Goal: Task Accomplishment & Management: Use online tool/utility

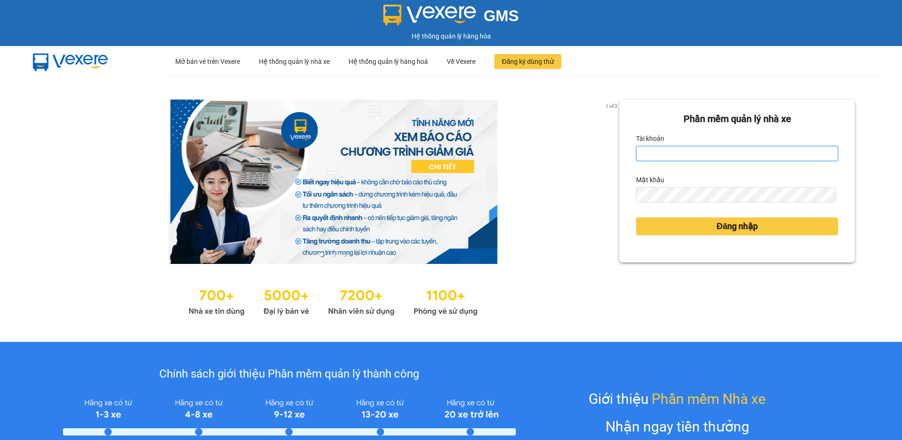
click at [655, 154] on input "Tài khoản" at bounding box center [737, 153] width 202 height 15
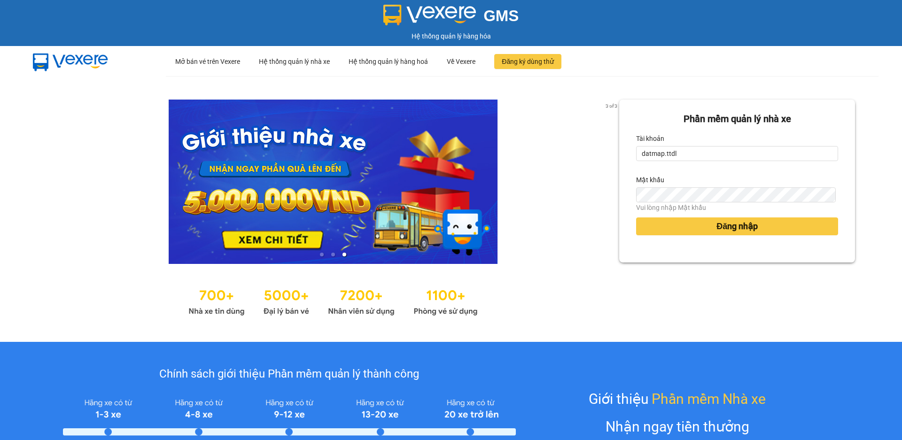
click at [710, 162] on form "Phần mềm quản lý nhà xe Tài khoản datmap.ttdl Mật khẩu Vui lòng nhập Mật khẩu Đ…" at bounding box center [737, 181] width 202 height 139
click at [710, 152] on input "datmap.ttdl" at bounding box center [737, 153] width 202 height 15
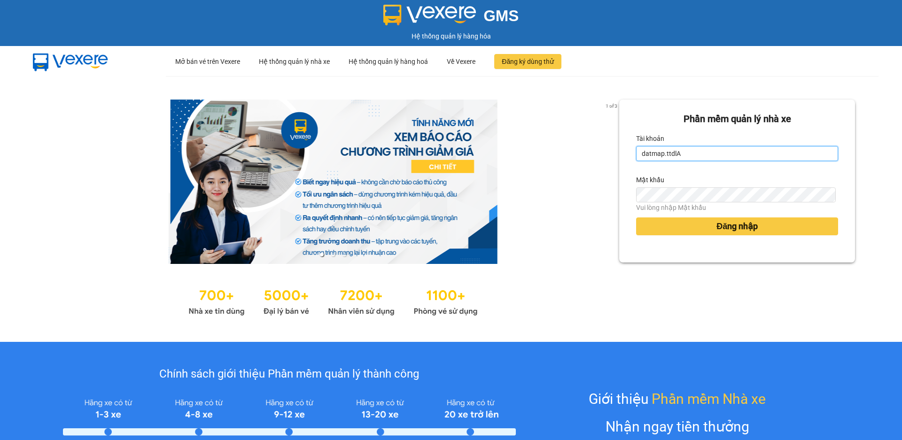
type input "datmap.ttdl"
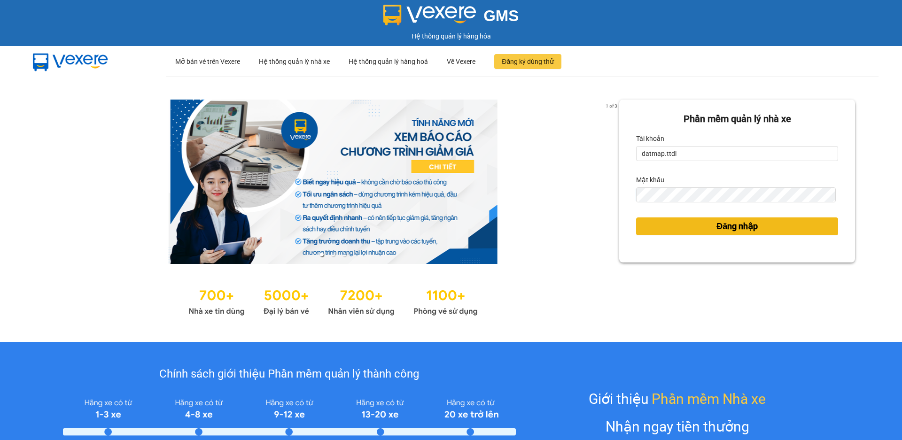
click at [728, 224] on span "Đăng nhập" at bounding box center [736, 226] width 41 height 13
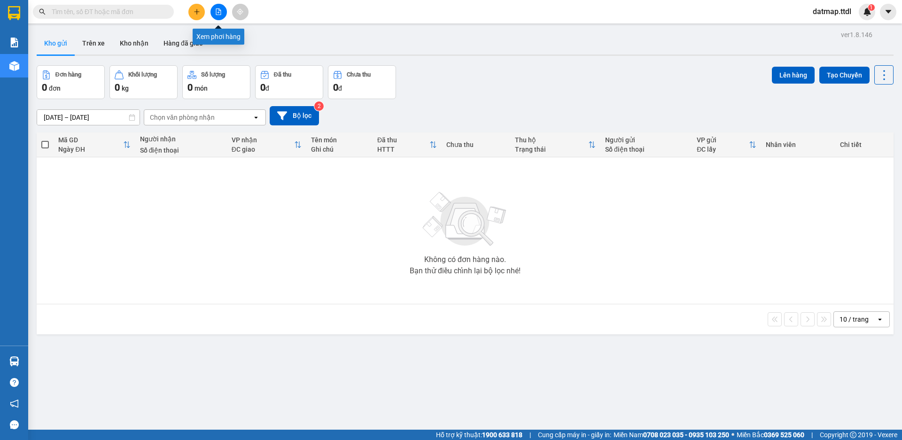
click at [220, 12] on icon "file-add" at bounding box center [218, 11] width 7 height 7
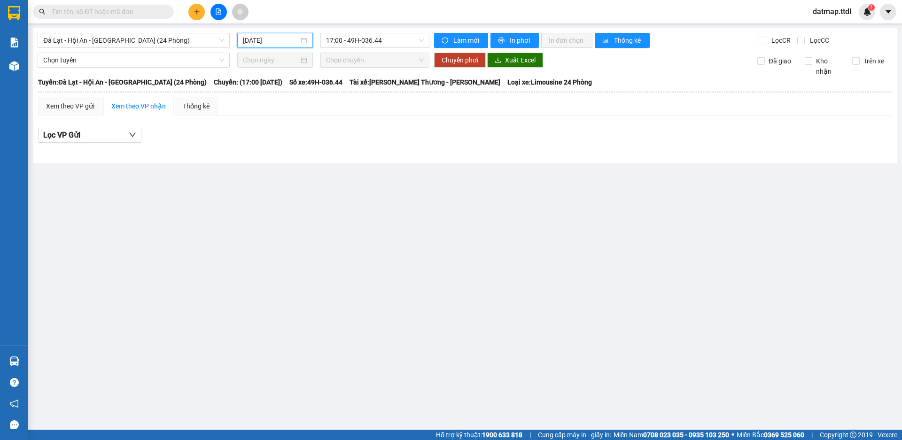
click at [262, 42] on input "12/10/2025" at bounding box center [271, 40] width 56 height 10
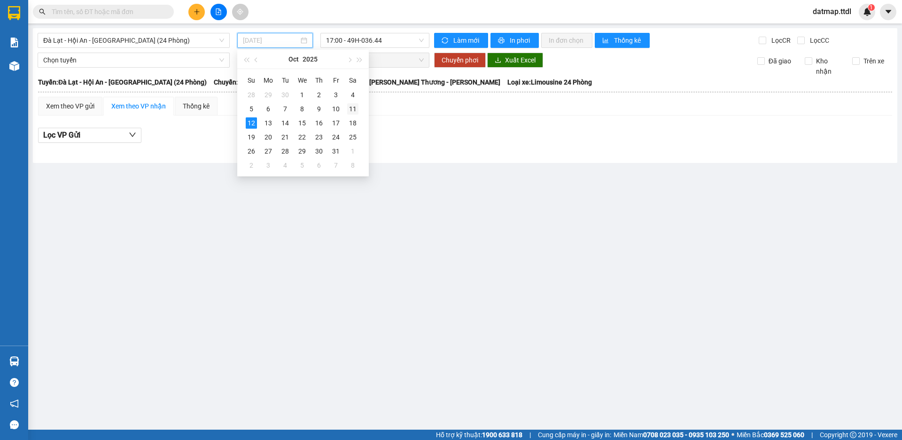
click at [354, 107] on div "11" at bounding box center [352, 108] width 11 height 11
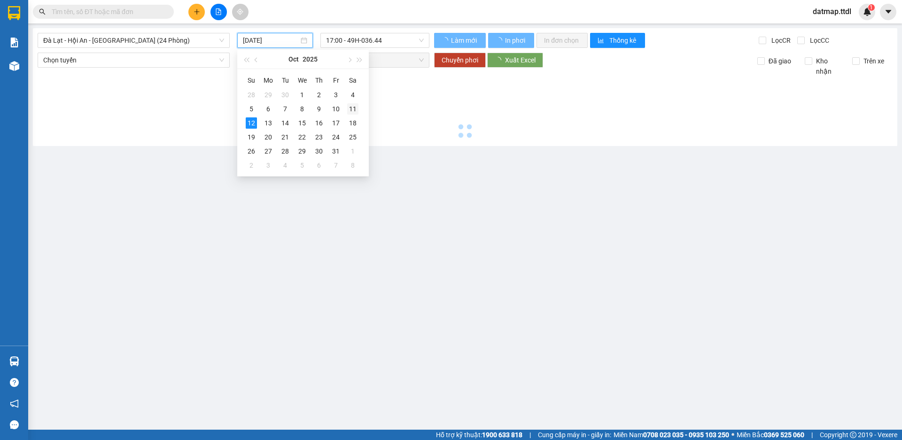
type input "11/10/2025"
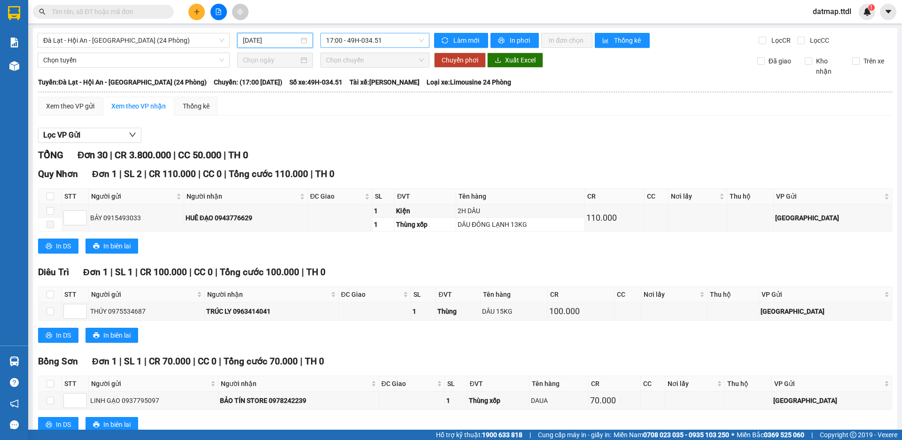
click at [350, 37] on span "17:00 - 49H-034.51" at bounding box center [375, 40] width 98 height 14
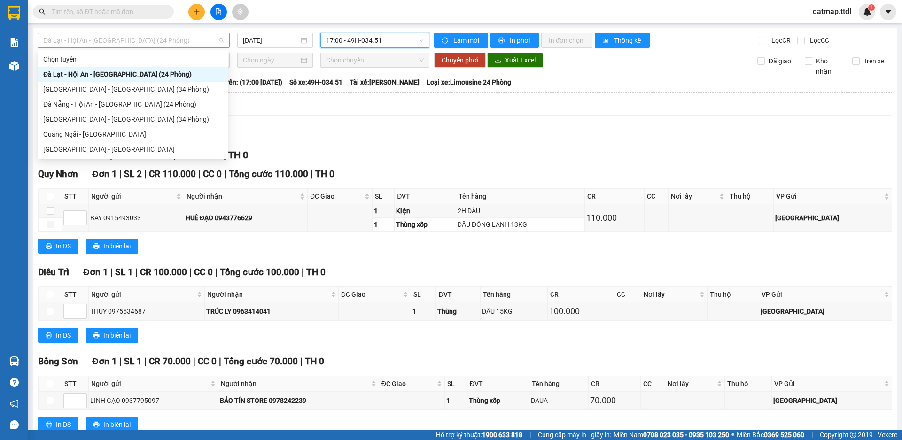
click at [95, 39] on span "Đà Lạt - Hội An - Đà Nẵng (24 Phòng)" at bounding box center [133, 40] width 181 height 14
click at [73, 93] on div "Đà Lạt - Đà Nẵng (34 Phòng)" at bounding box center [132, 89] width 179 height 10
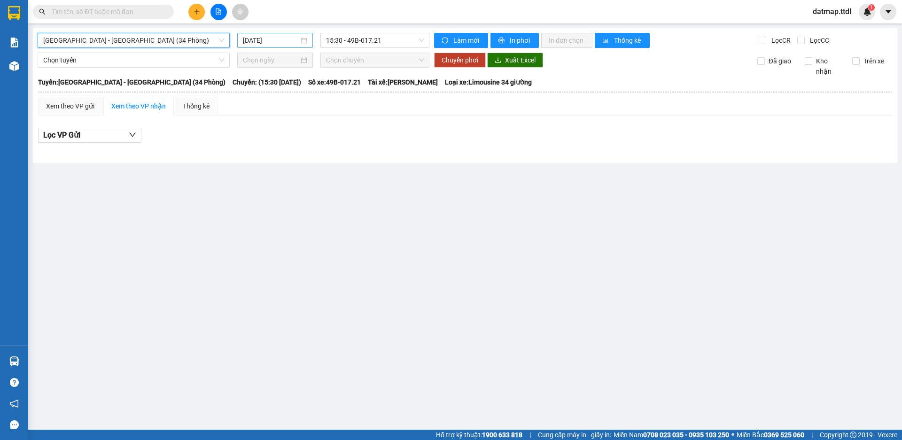
click at [260, 41] on input "12/10/2025" at bounding box center [271, 40] width 56 height 10
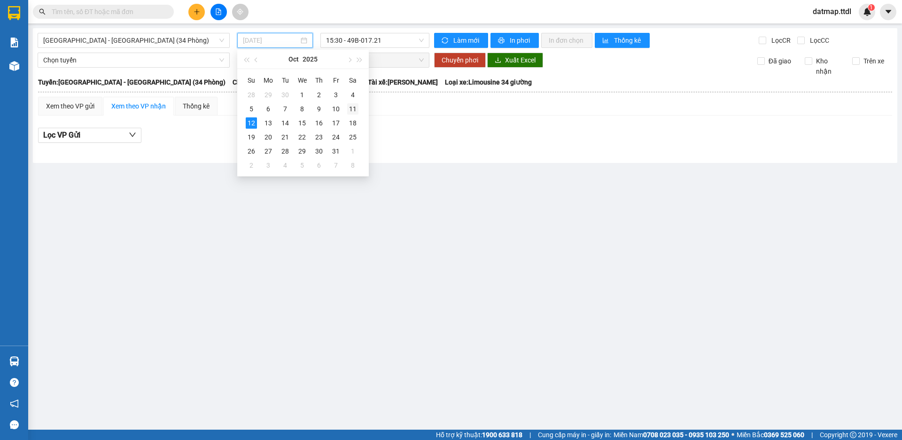
click at [353, 108] on div "11" at bounding box center [352, 108] width 11 height 11
type input "11/10/2025"
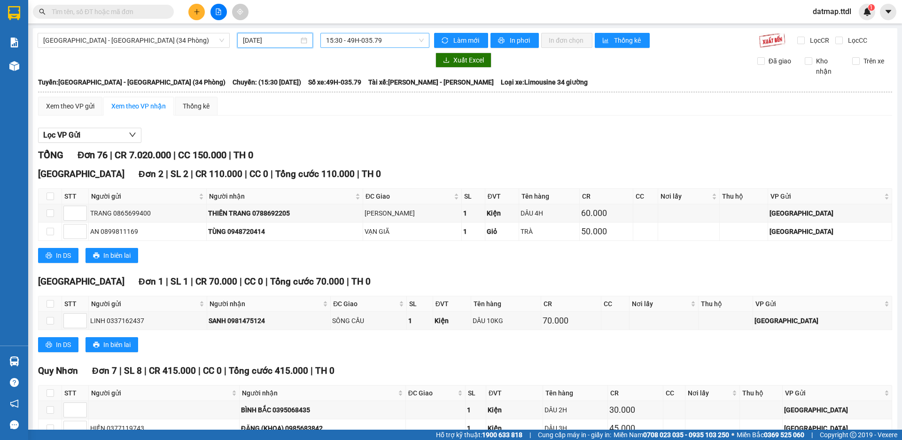
click at [359, 35] on span "15:30 - 49H-035.79" at bounding box center [375, 40] width 98 height 14
click at [89, 39] on span "Đà Lạt - Đà Nẵng (34 Phòng)" at bounding box center [133, 40] width 181 height 14
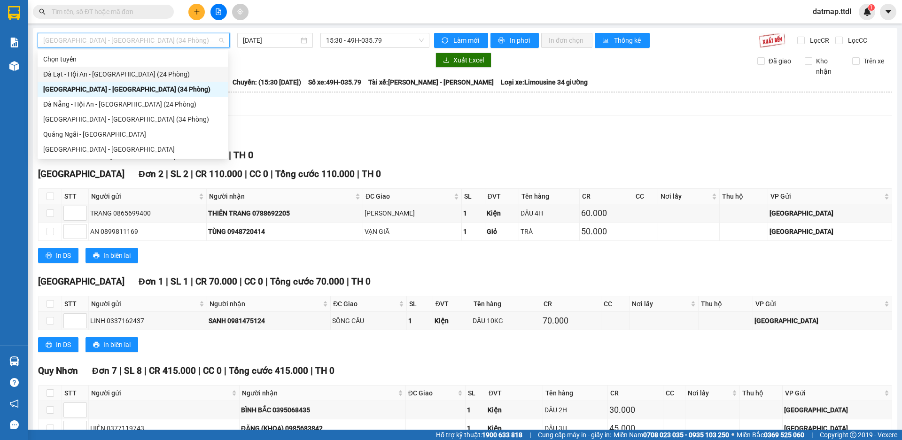
click at [73, 73] on div "Đà Lạt - Hội An - Đà Nẵng (24 Phòng)" at bounding box center [132, 74] width 179 height 10
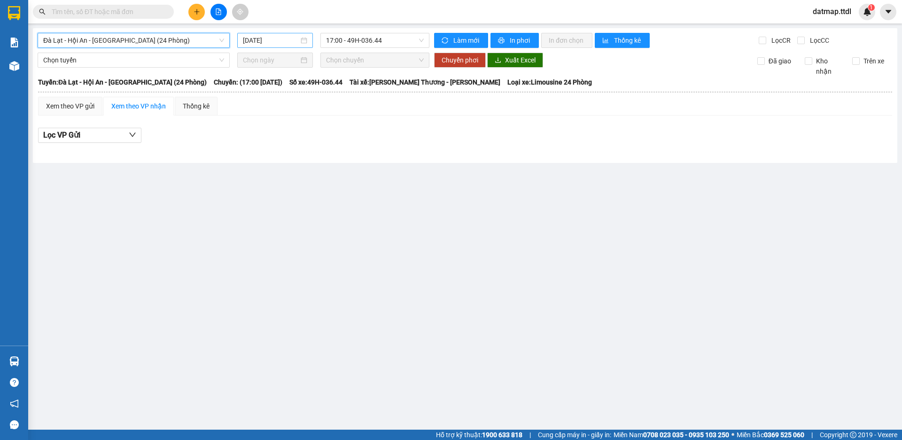
click at [265, 41] on input "12/10/2025" at bounding box center [271, 40] width 56 height 10
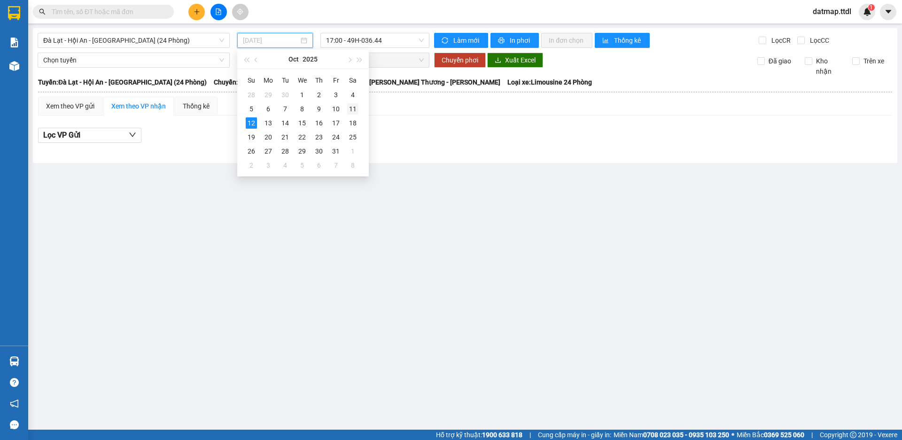
click at [355, 109] on div "11" at bounding box center [352, 108] width 11 height 11
type input "11/10/2025"
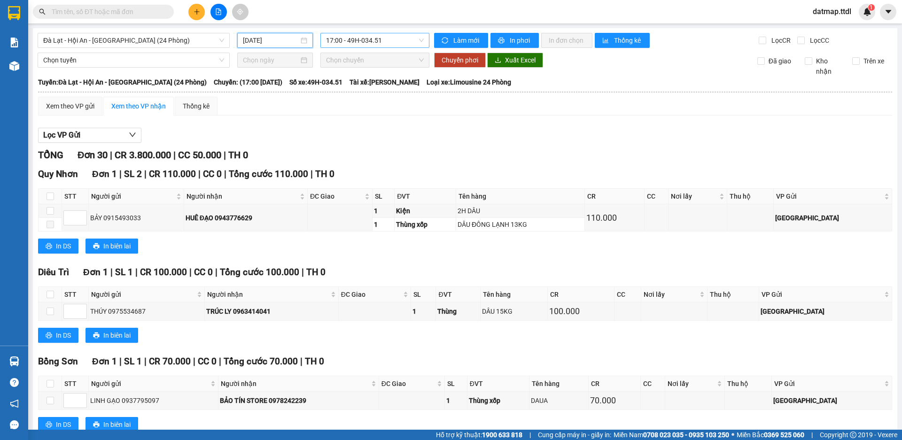
click at [367, 46] on span "17:00 - 49H-034.51" at bounding box center [375, 40] width 98 height 14
click at [71, 37] on span "Đà Lạt - Hội An - Đà Nẵng (24 Phòng)" at bounding box center [133, 40] width 181 height 14
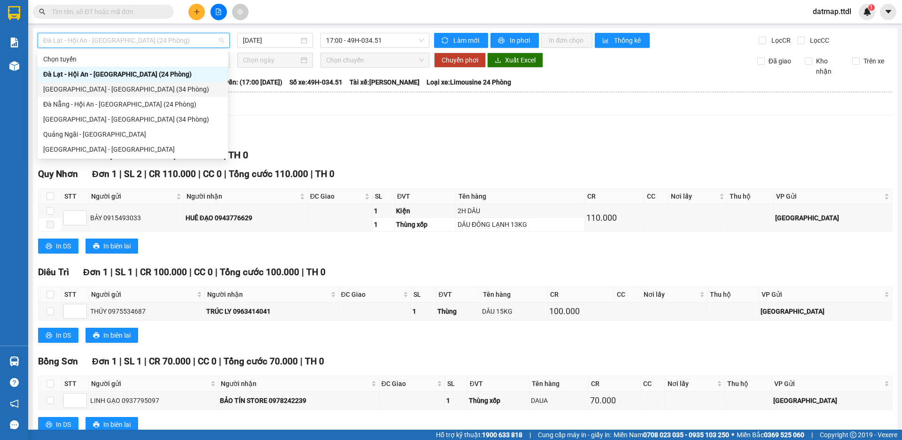
click at [89, 88] on div "Đà Lạt - Đà Nẵng (34 Phòng)" at bounding box center [132, 89] width 179 height 10
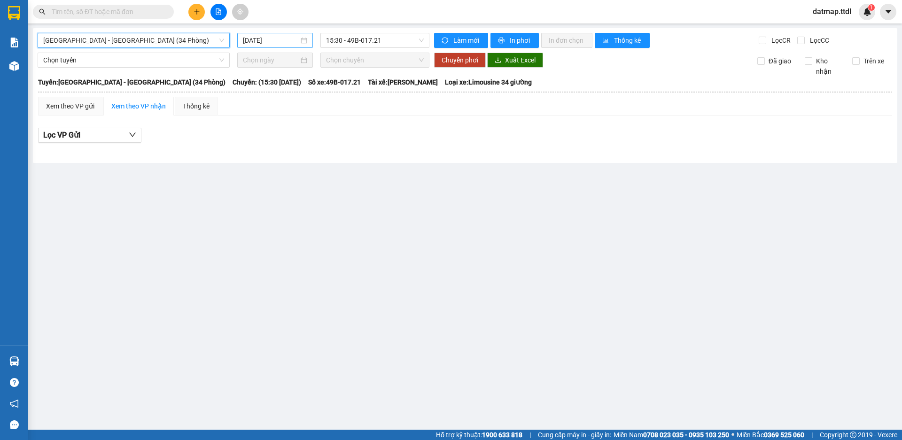
click at [256, 42] on input "12/10/2025" at bounding box center [271, 40] width 56 height 10
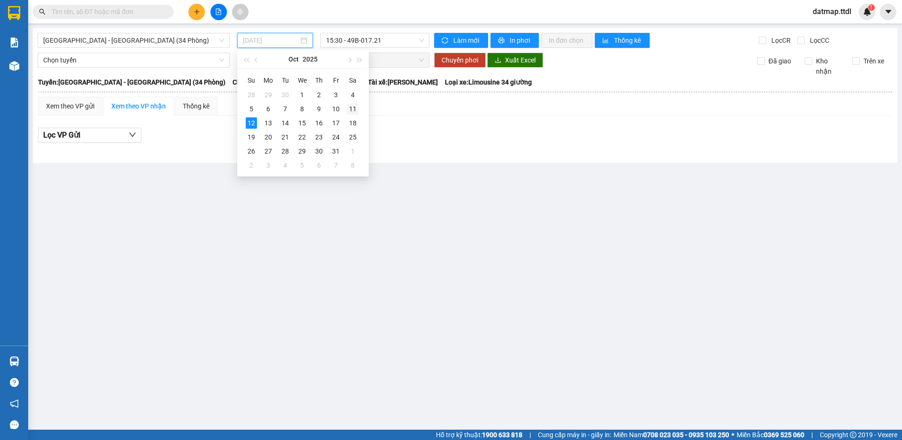
click at [350, 111] on div "11" at bounding box center [352, 108] width 11 height 11
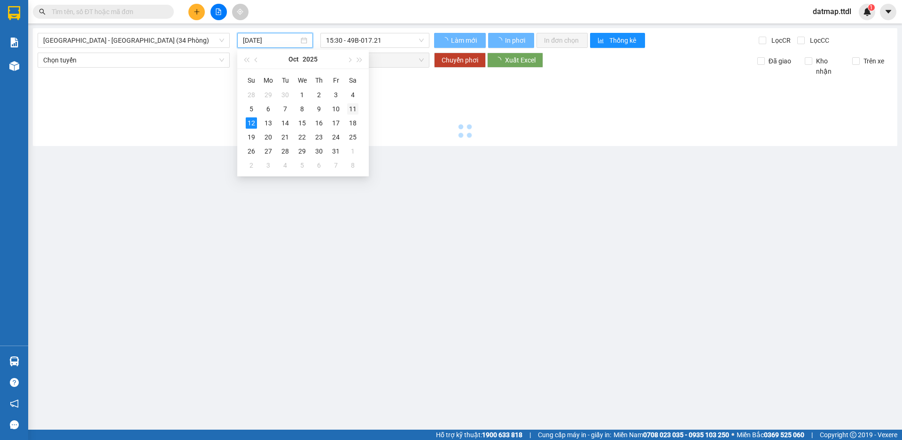
type input "11/10/2025"
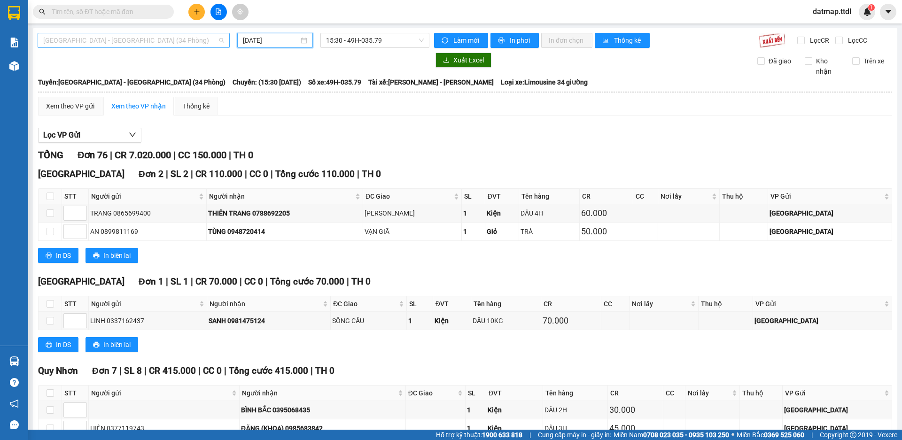
click at [89, 42] on span "Đà Lạt - Đà Nẵng (34 Phòng)" at bounding box center [133, 40] width 181 height 14
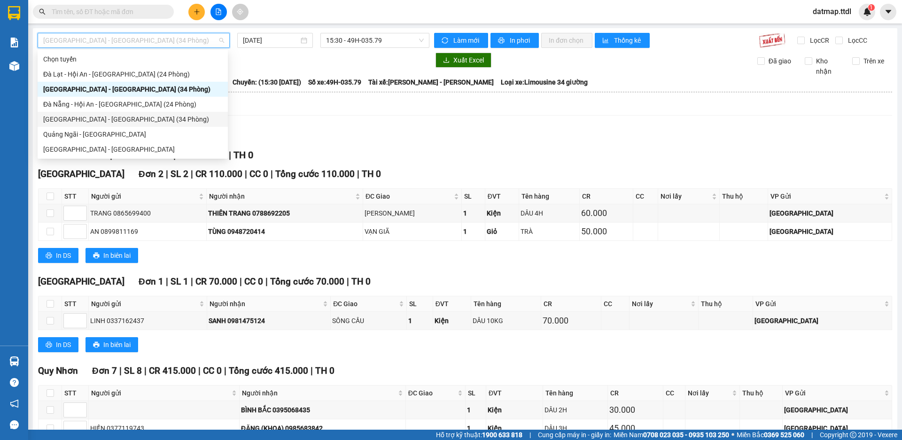
click at [75, 120] on div "Đà Nẵng - Đà Lạt (34 Phòng)" at bounding box center [132, 119] width 179 height 10
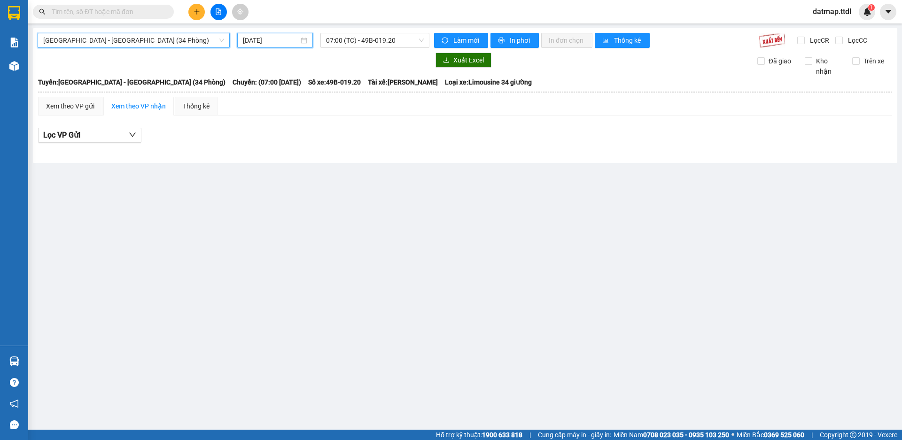
click at [265, 41] on input "12/10/2025" at bounding box center [271, 40] width 56 height 10
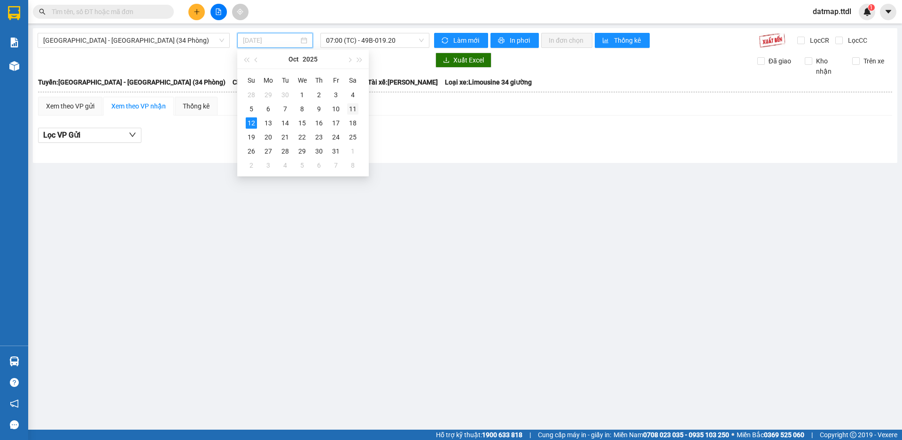
click at [353, 109] on div "11" at bounding box center [352, 108] width 11 height 11
type input "11/10/2025"
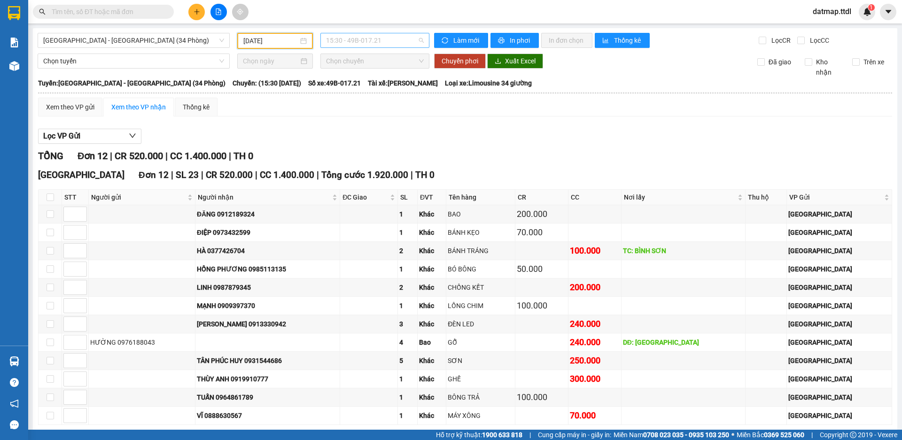
click at [373, 42] on span "15:30 - 49B-017.21" at bounding box center [375, 40] width 98 height 14
drag, startPoint x: 136, startPoint y: 42, endPoint x: 117, endPoint y: 47, distance: 19.2
click at [135, 42] on span "Đà Nẵng - Đà Lạt (34 Phòng)" at bounding box center [133, 40] width 181 height 14
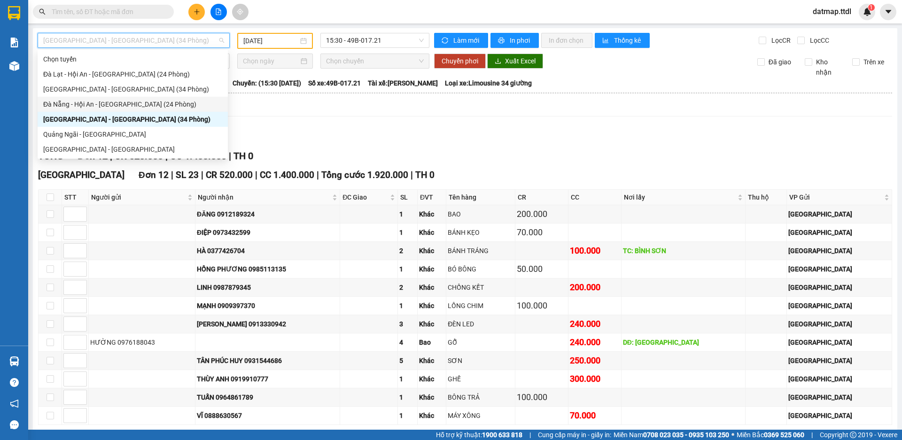
click at [100, 103] on div "Đà Nẵng - Hội An - Đà Lạt (24 Phòng)" at bounding box center [132, 104] width 179 height 10
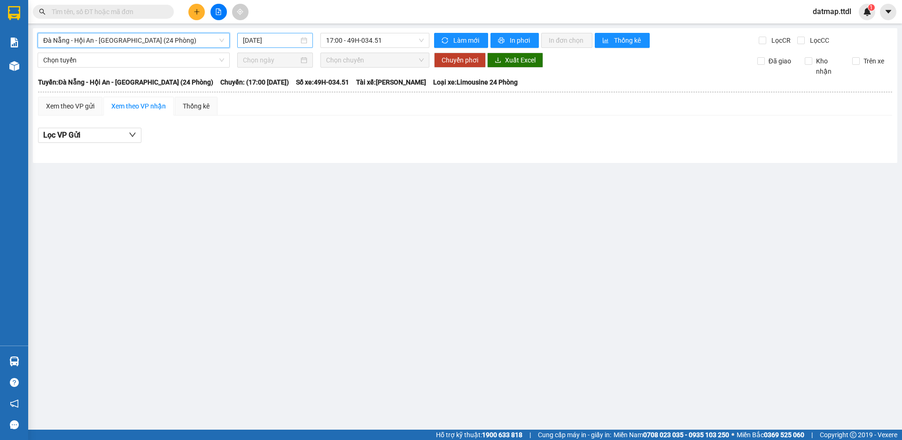
click at [263, 39] on input "12/10/2025" at bounding box center [271, 40] width 56 height 10
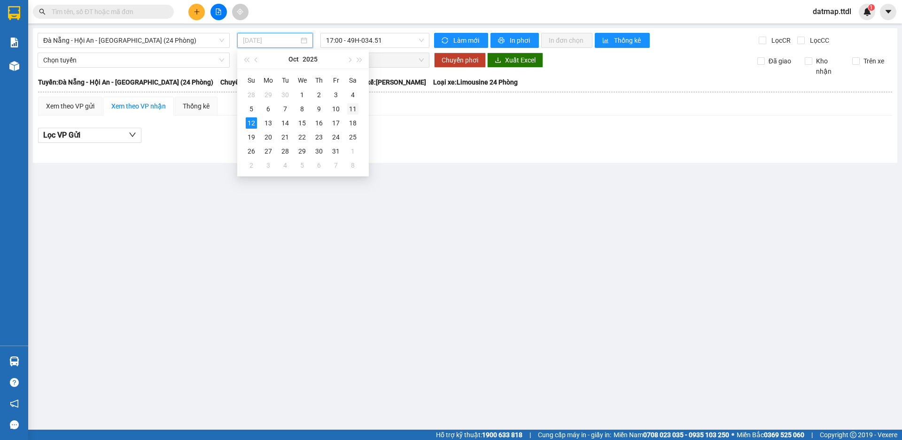
click at [353, 109] on div "11" at bounding box center [352, 108] width 11 height 11
type input "11/10/2025"
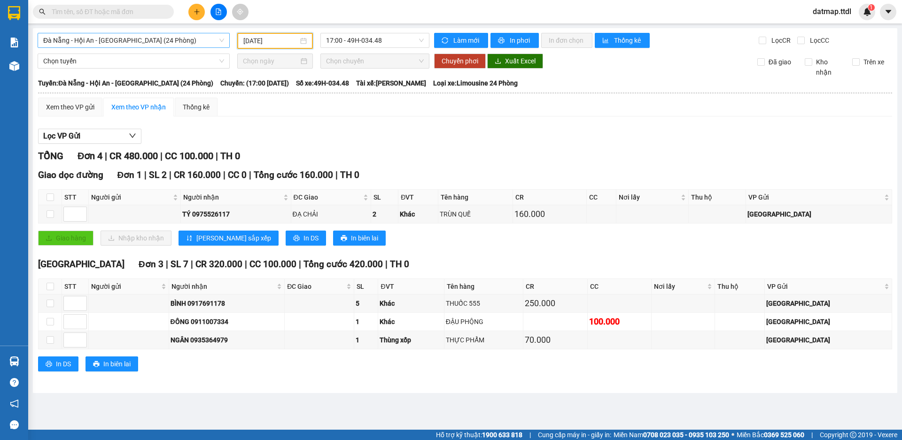
click at [88, 41] on span "Đà Nẵng - Hội An - Đà Lạt (24 Phòng)" at bounding box center [133, 40] width 181 height 14
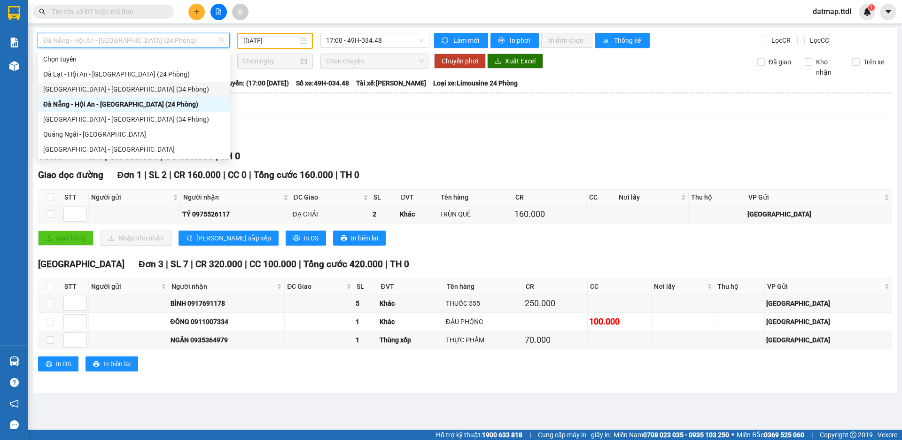
click at [69, 87] on div "Đà Lạt - Đà Nẵng (34 Phòng)" at bounding box center [133, 89] width 181 height 10
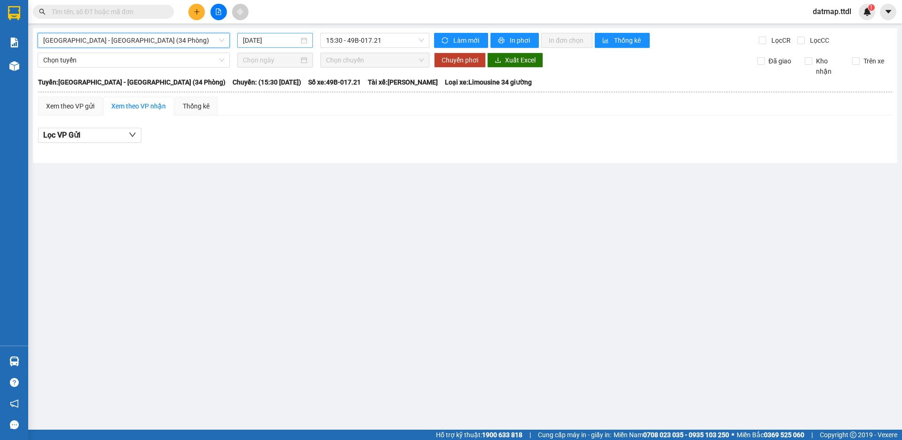
click at [262, 40] on input "12/10/2025" at bounding box center [271, 40] width 56 height 10
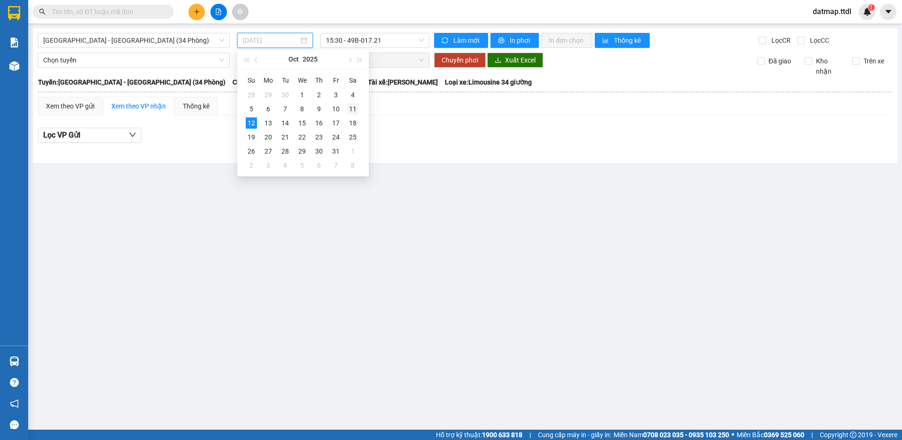
click at [354, 109] on div "11" at bounding box center [352, 108] width 11 height 11
type input "11/10/2025"
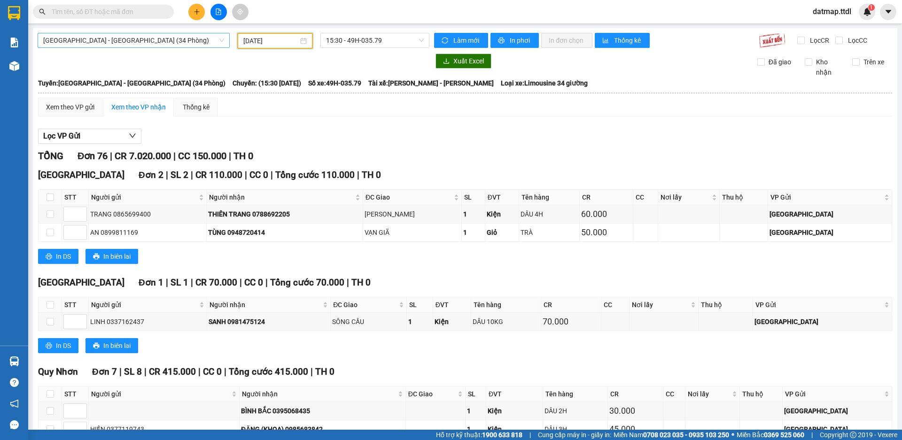
click at [88, 39] on span "Đà Lạt - Đà Nẵng (34 Phòng)" at bounding box center [133, 40] width 181 height 14
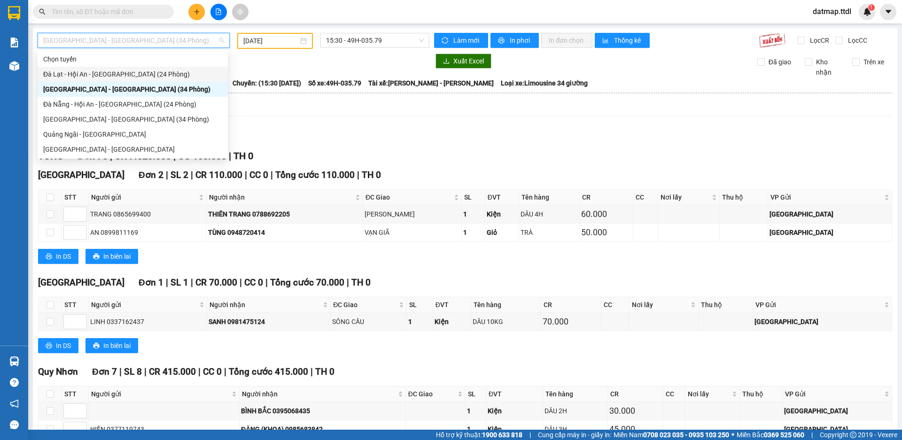
click at [74, 70] on div "Đà Lạt - Hội An - Đà Nẵng (24 Phòng)" at bounding box center [132, 74] width 179 height 10
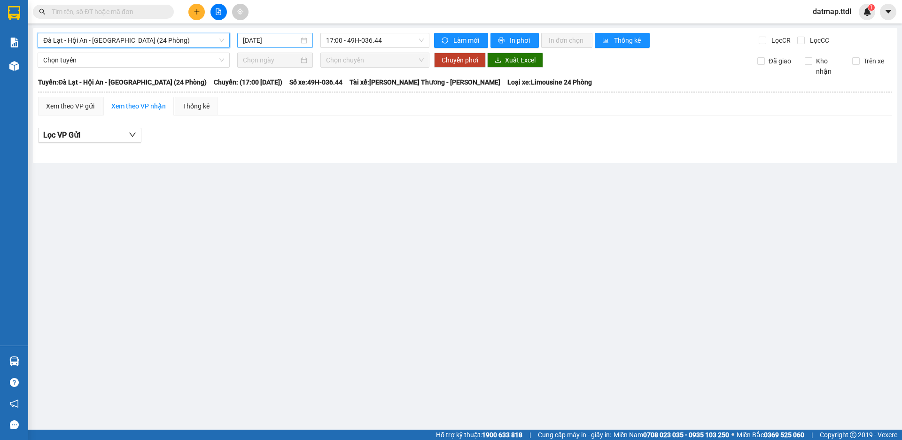
click at [267, 34] on div "12/10/2025" at bounding box center [275, 40] width 76 height 15
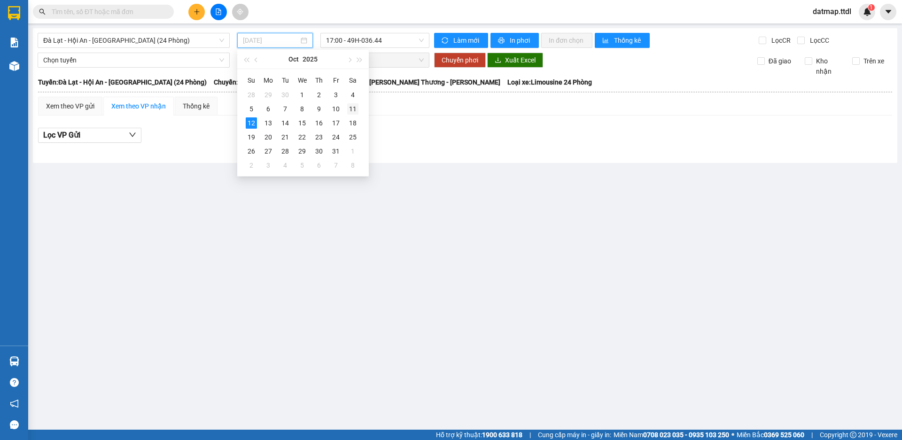
click at [355, 109] on div "11" at bounding box center [352, 108] width 11 height 11
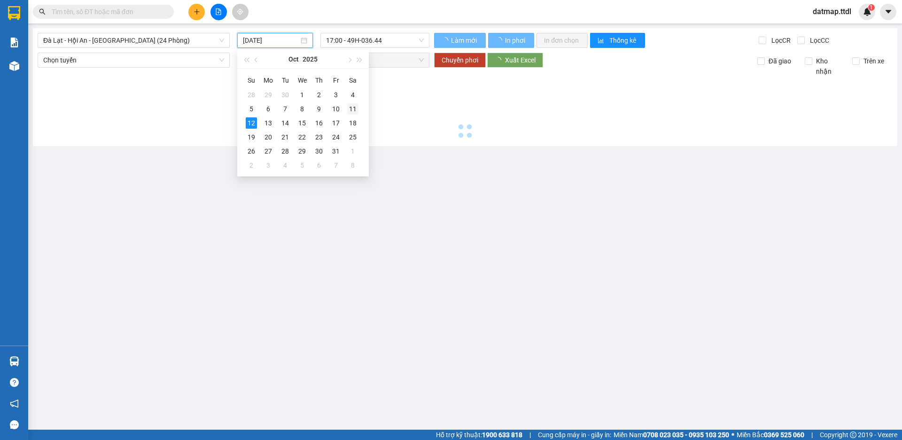
type input "11/10/2025"
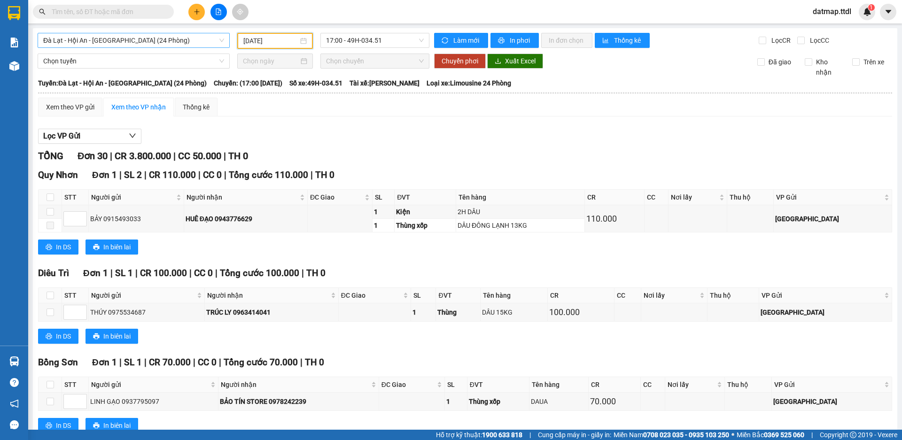
click at [73, 41] on span "Đà Lạt - Hội An - Đà Nẵng (24 Phòng)" at bounding box center [133, 40] width 181 height 14
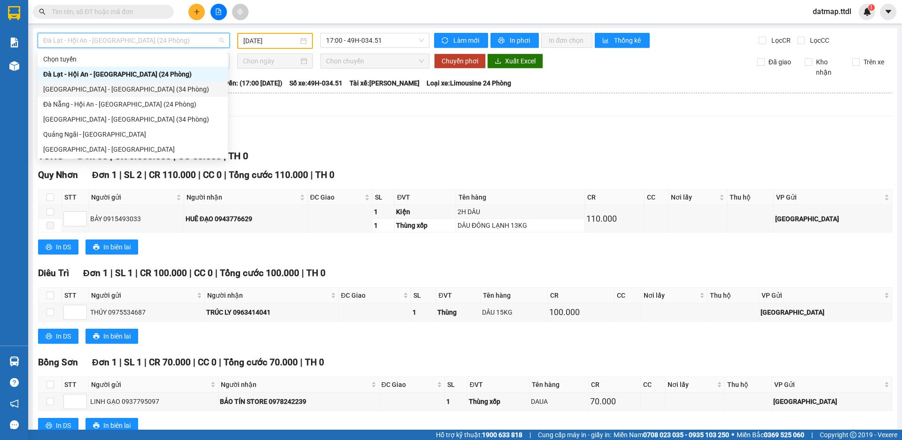
click at [86, 90] on div "Đà Lạt - Đà Nẵng (34 Phòng)" at bounding box center [132, 89] width 179 height 10
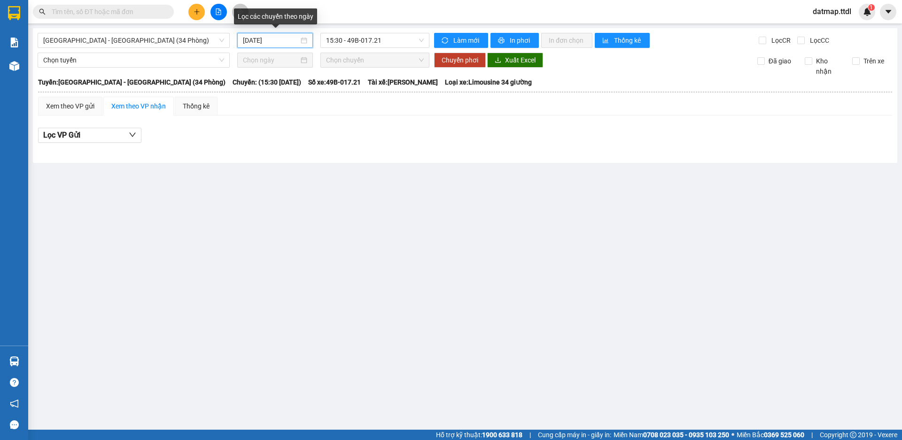
click at [280, 42] on input "12/10/2025" at bounding box center [271, 40] width 56 height 10
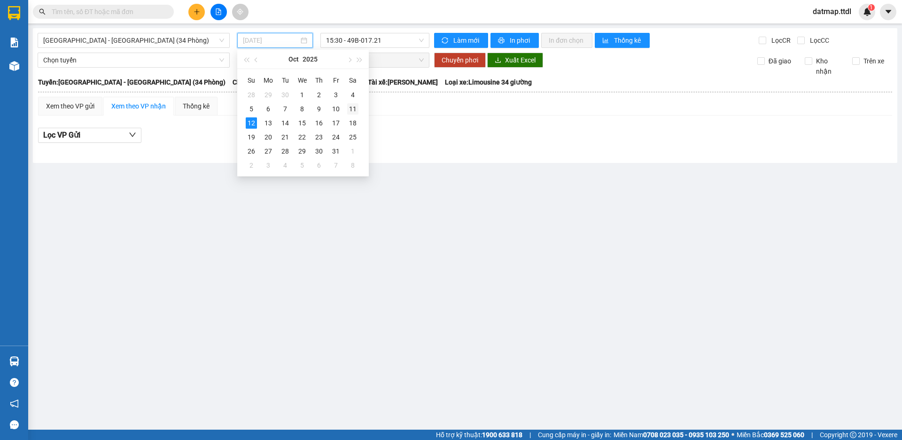
click at [357, 110] on div "11" at bounding box center [352, 108] width 11 height 11
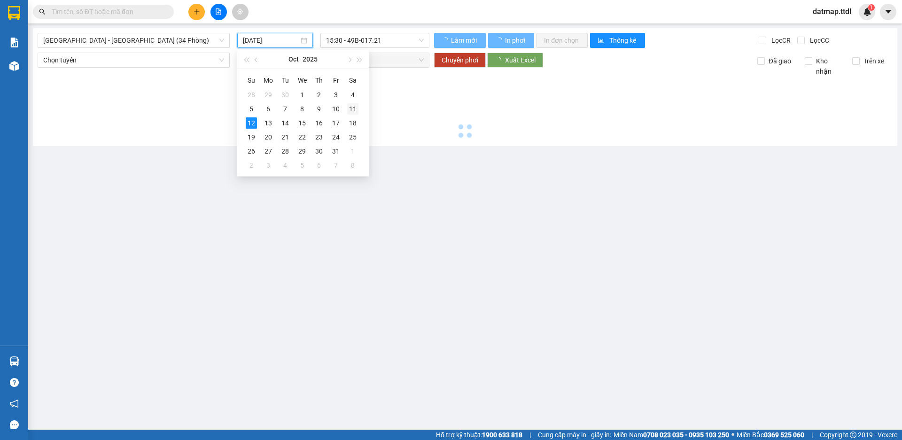
type input "11/10/2025"
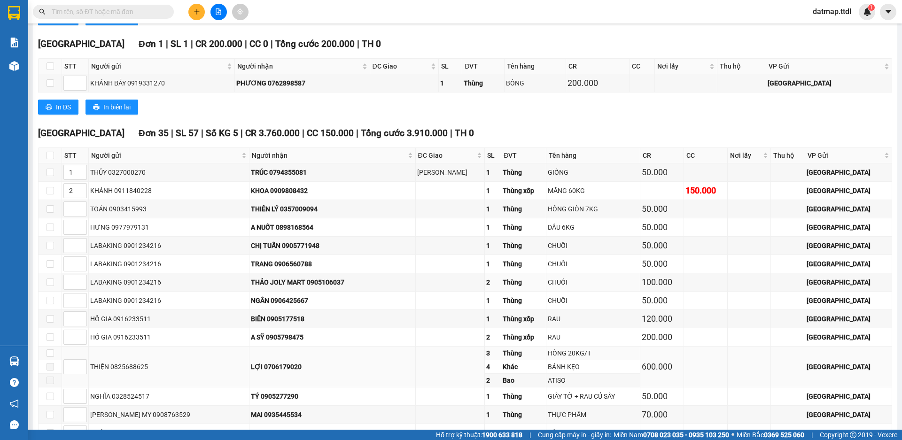
scroll to position [1879, 0]
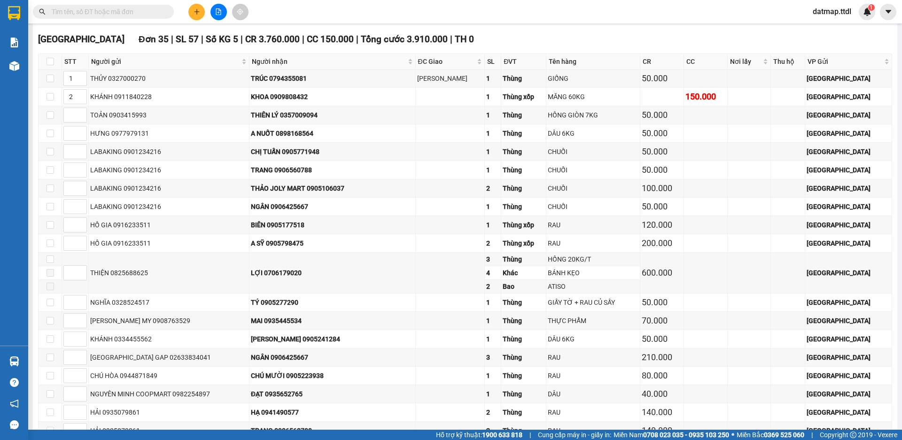
click at [116, 15] on input "text" at bounding box center [107, 12] width 111 height 10
